Goal: Task Accomplishment & Management: Use online tool/utility

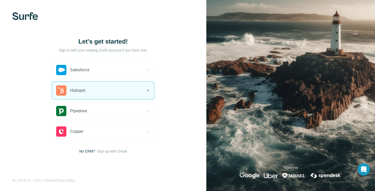
click at [84, 94] on div "Hubspot" at bounding box center [70, 90] width 29 height 10
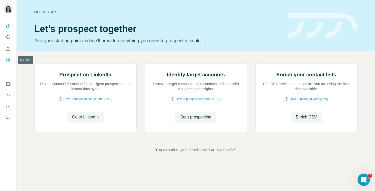
click at [7, 60] on icon "My lists" at bounding box center [8, 59] width 5 height 5
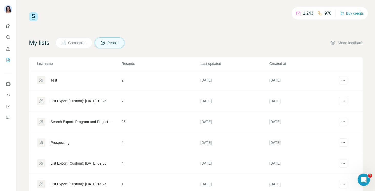
click at [55, 80] on div "Test" at bounding box center [53, 80] width 7 height 5
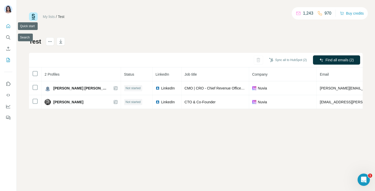
click at [7, 29] on button "Quick start" at bounding box center [8, 26] width 8 height 9
click at [9, 36] on icon "Search" at bounding box center [7, 36] width 3 height 3
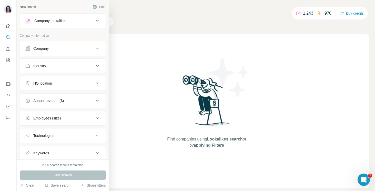
click at [59, 50] on div "Company" at bounding box center [59, 48] width 69 height 5
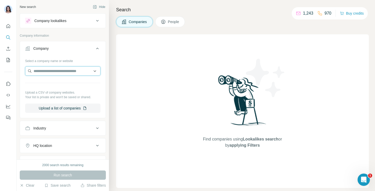
click at [51, 73] on input "text" at bounding box center [62, 70] width 75 height 9
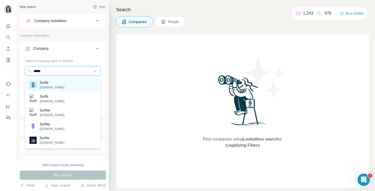
type input "*****"
click at [45, 81] on p "Surfe" at bounding box center [52, 82] width 25 height 5
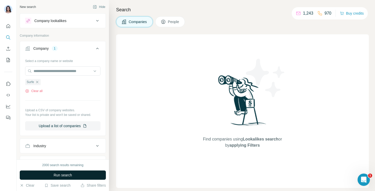
click at [56, 175] on span "Run search" at bounding box center [63, 174] width 18 height 5
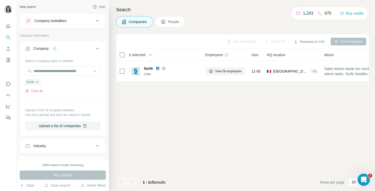
click at [61, 25] on button "Company lookalikes" at bounding box center [63, 21] width 86 height 12
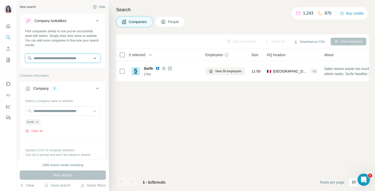
click at [54, 54] on input "text" at bounding box center [62, 58] width 75 height 9
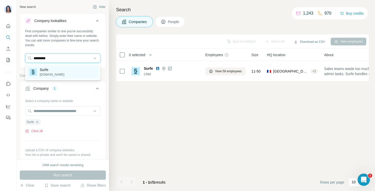
type input "*********"
click at [50, 71] on p "Surfe" at bounding box center [52, 69] width 25 height 5
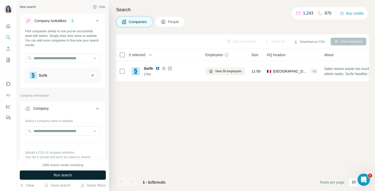
click at [75, 173] on button "Run search" at bounding box center [63, 174] width 86 height 9
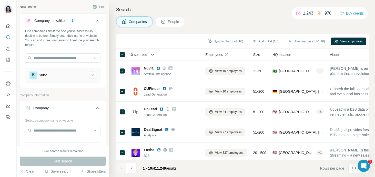
click at [152, 54] on icon "button" at bounding box center [152, 54] width 5 height 5
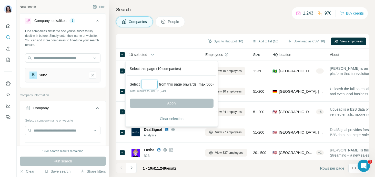
click at [154, 83] on input "Select a number (up to 500)" at bounding box center [149, 84] width 16 height 9
click at [140, 38] on div "Sync to HubSpot (10) Add to list (10) Download as CSV (10) View employees" at bounding box center [242, 41] width 247 height 9
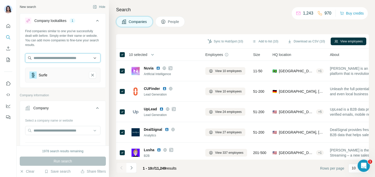
click at [58, 57] on input "text" at bounding box center [62, 58] width 75 height 9
click at [146, 54] on span "10 selected" at bounding box center [138, 54] width 18 height 5
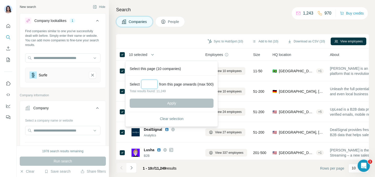
click at [154, 86] on input "Select a number (up to 500)" at bounding box center [149, 84] width 16 height 9
click at [148, 37] on div "Sync to HubSpot (10) Add to list (10) Download as CSV (10) View employees" at bounding box center [242, 41] width 252 height 14
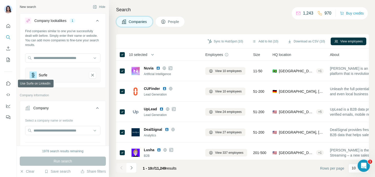
click at [10, 90] on nav at bounding box center [8, 100] width 8 height 43
click at [10, 97] on icon "Use Surfe API" at bounding box center [8, 94] width 5 height 5
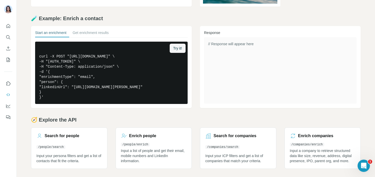
scroll to position [91, 0]
click at [7, 27] on icon "Quick start" at bounding box center [8, 26] width 4 height 4
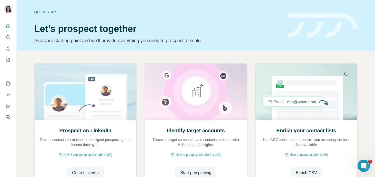
scroll to position [44, 0]
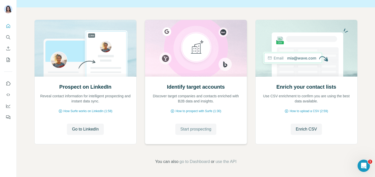
click at [176, 125] on button "Start prospecting" at bounding box center [195, 129] width 41 height 11
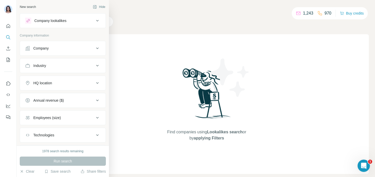
click at [75, 14] on div "Company lookalikes" at bounding box center [63, 20] width 86 height 15
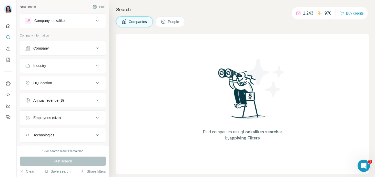
click at [74, 19] on div "Company lookalikes" at bounding box center [59, 21] width 69 height 6
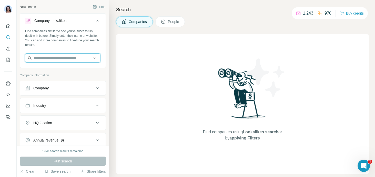
click at [59, 61] on input "text" at bounding box center [62, 58] width 75 height 9
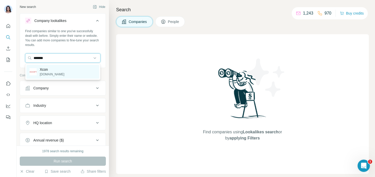
type input "*******"
click at [59, 75] on div "Xcon [DOMAIN_NAME]" at bounding box center [62, 72] width 73 height 14
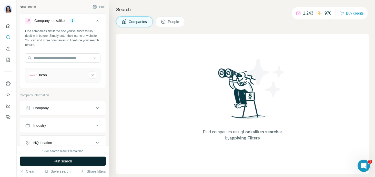
click at [64, 163] on span "Run search" at bounding box center [63, 161] width 18 height 5
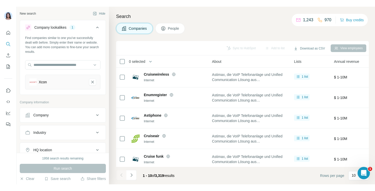
scroll to position [0, 116]
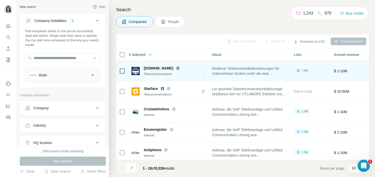
click at [164, 67] on span "[DOMAIN_NAME]" at bounding box center [158, 68] width 29 height 5
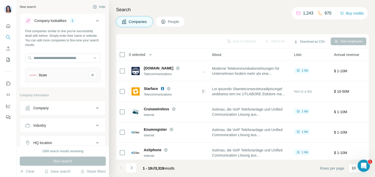
click at [158, 7] on h4 "Search" at bounding box center [242, 9] width 252 height 7
